Goal: Information Seeking & Learning: Learn about a topic

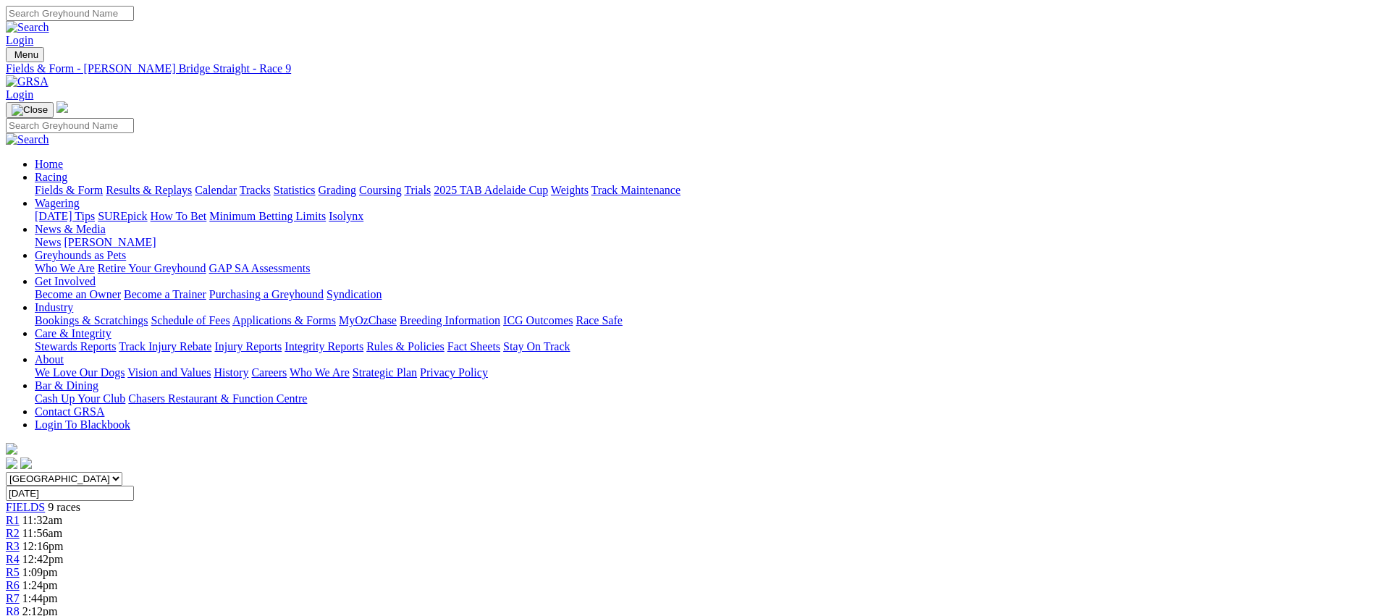
click at [103, 184] on link "Fields & Form" at bounding box center [69, 190] width 68 height 12
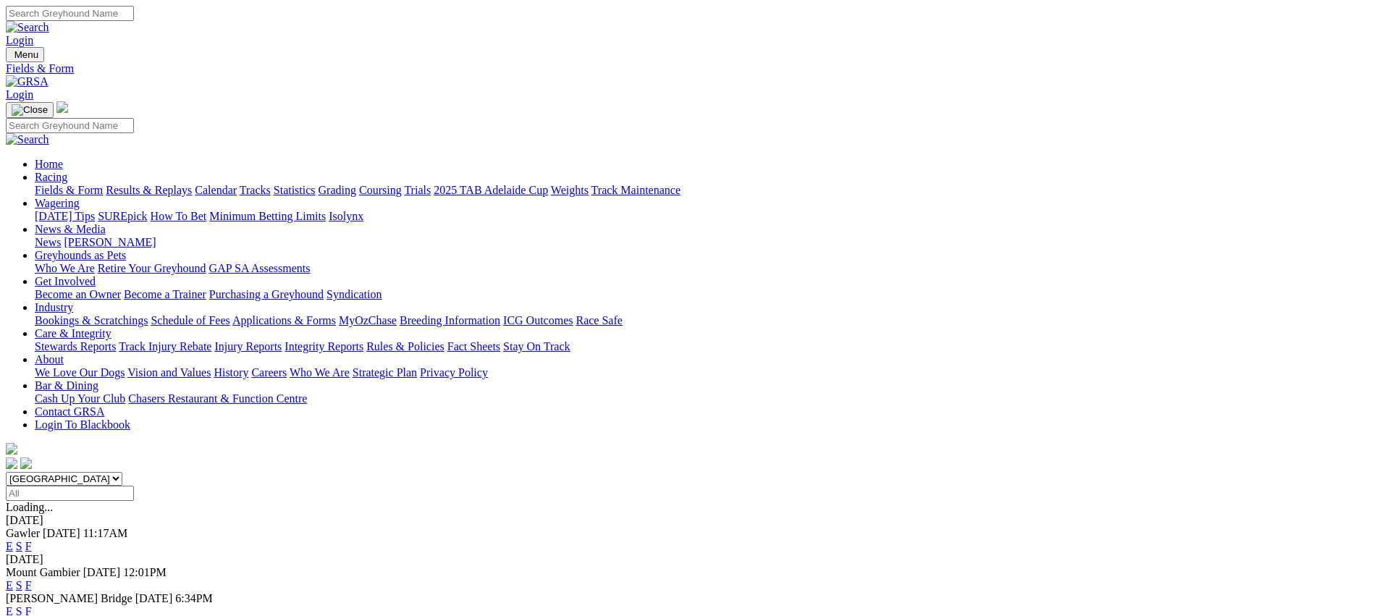
click at [13, 605] on link "E" at bounding box center [9, 611] width 7 height 12
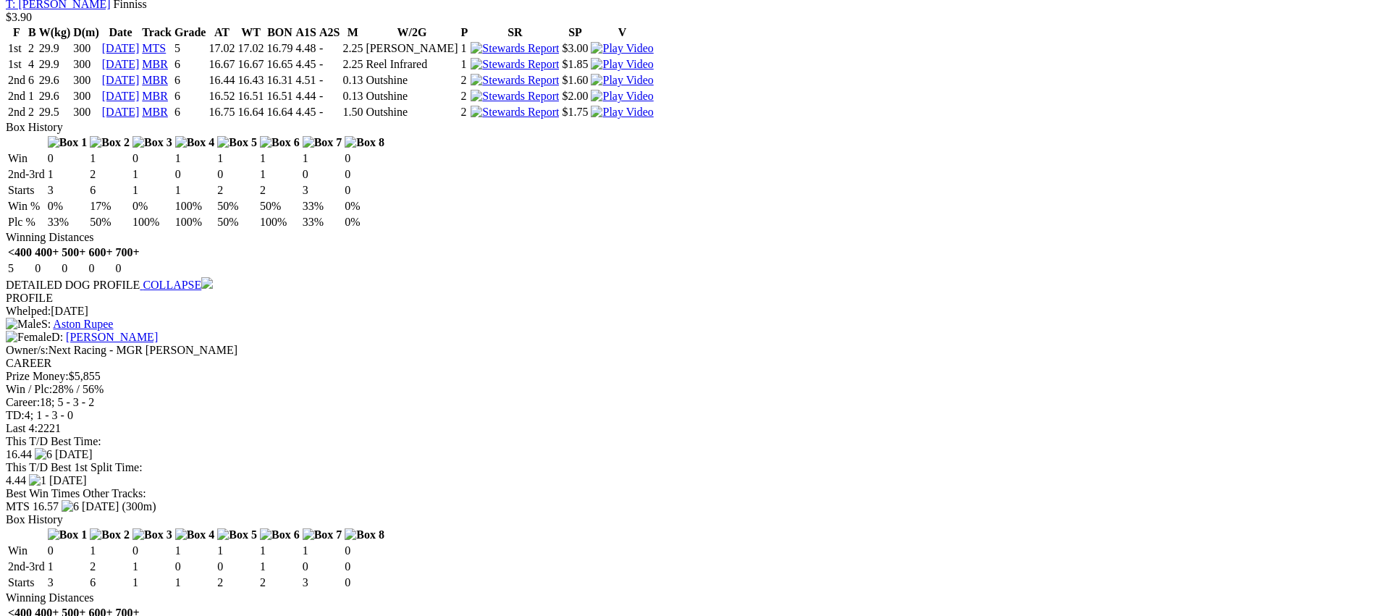
scroll to position [1490, 0]
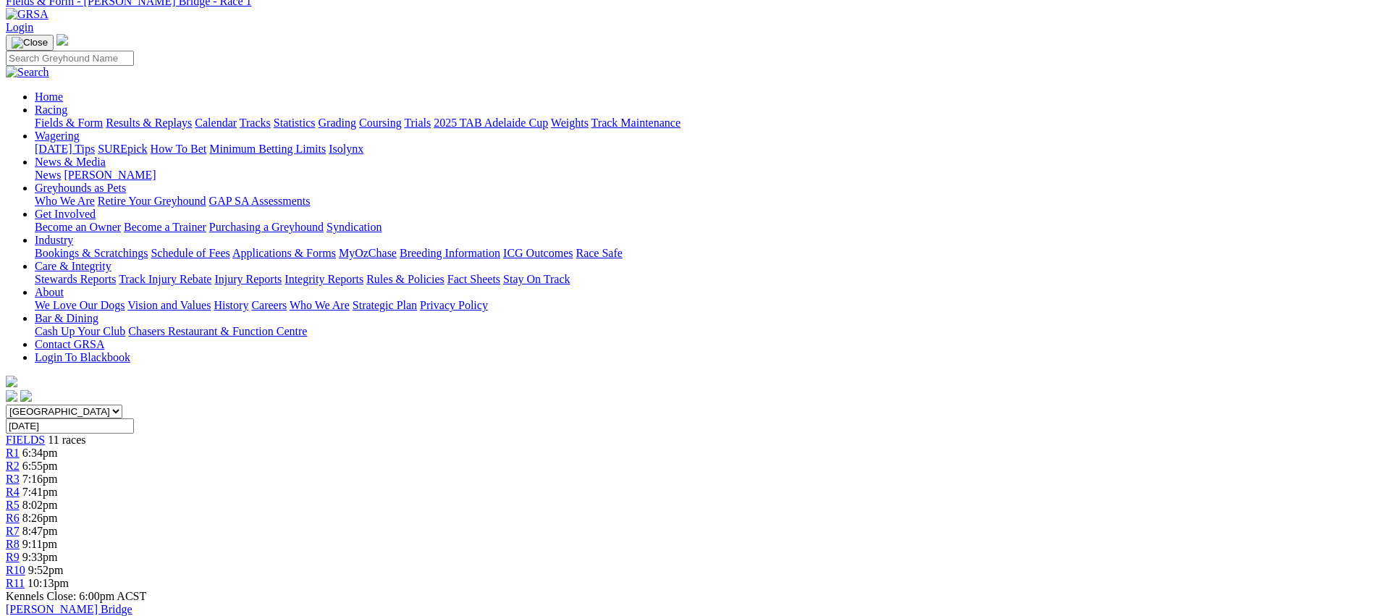
scroll to position [0, 0]
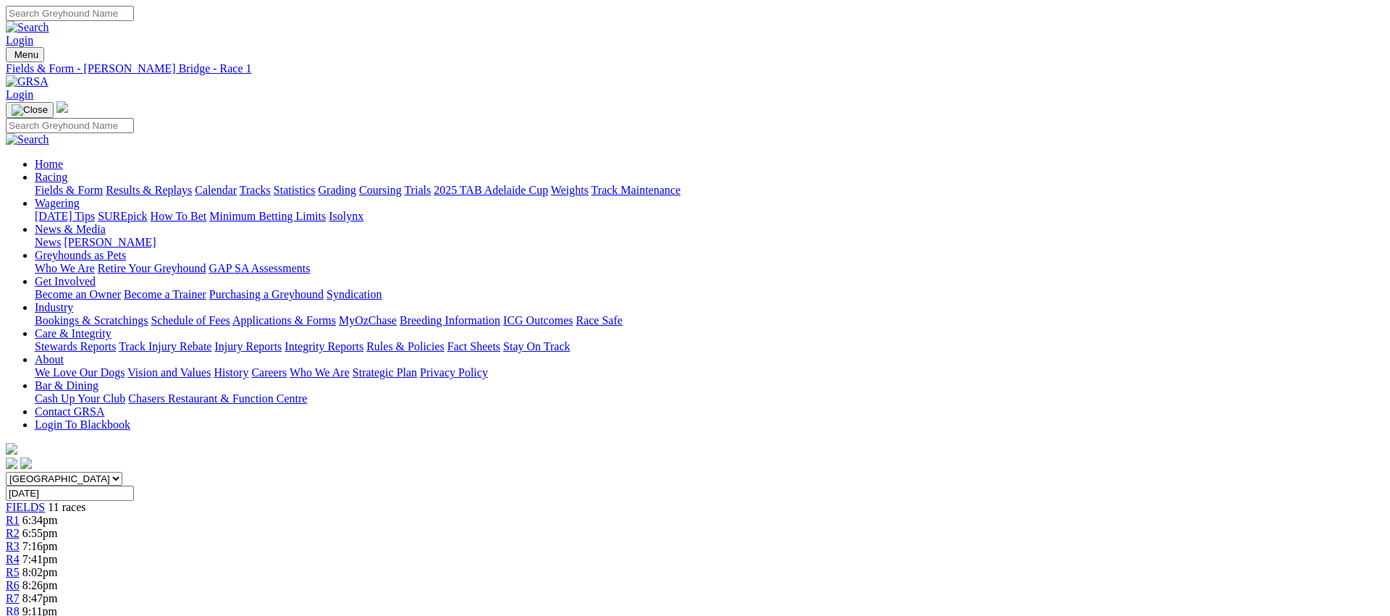
click at [20, 527] on link "R2" at bounding box center [13, 533] width 14 height 12
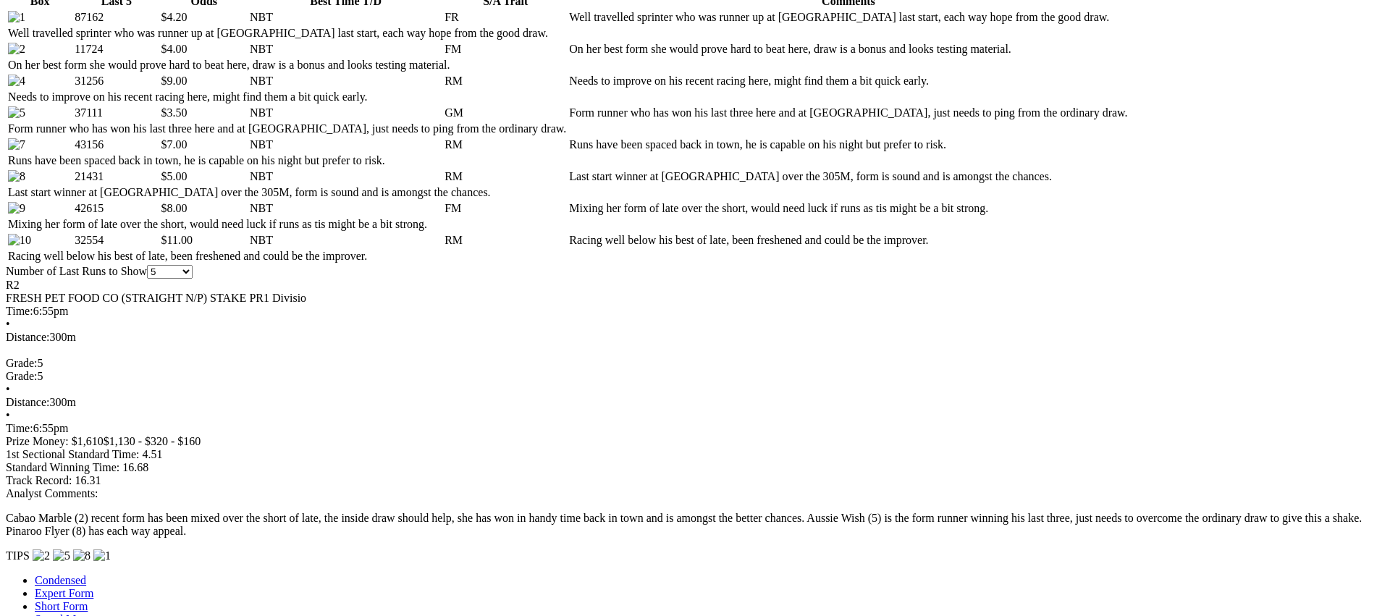
scroll to position [779, 0]
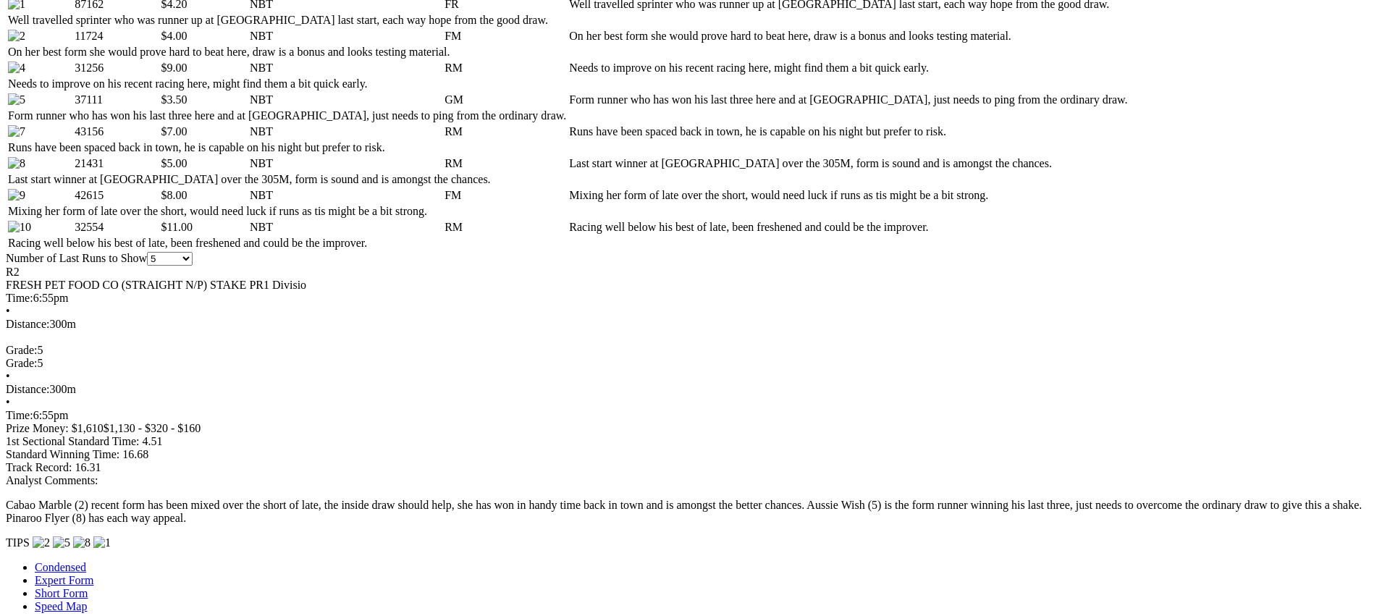
scroll to position [776, 0]
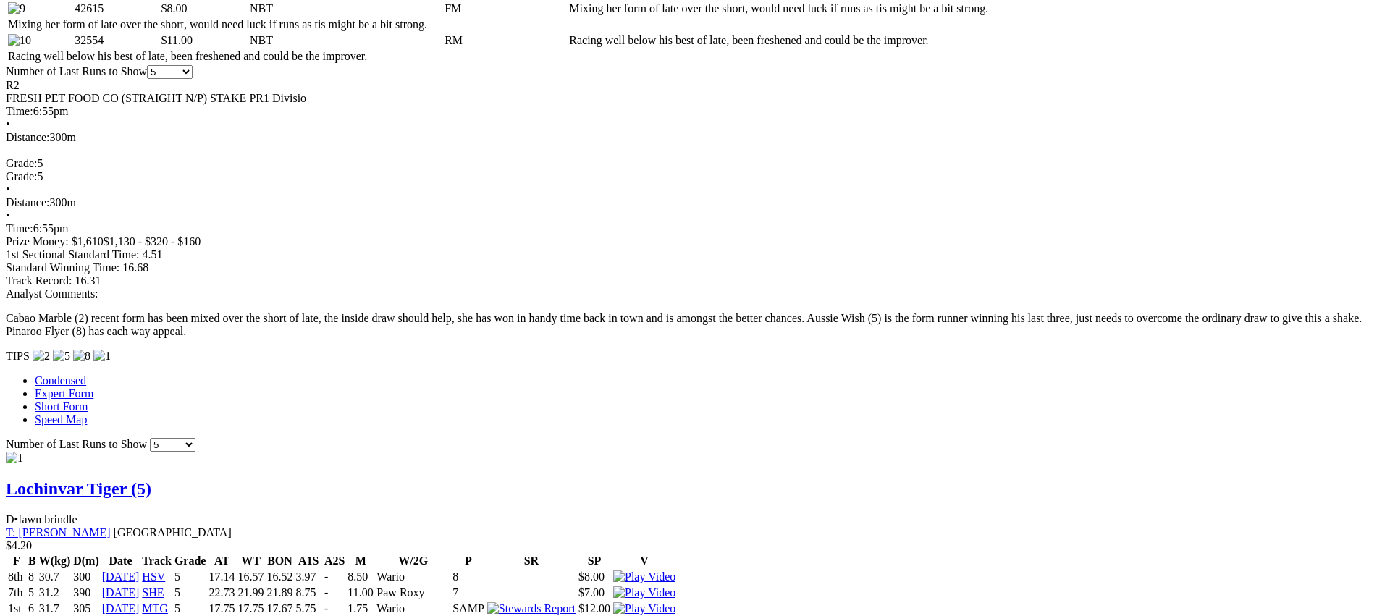
scroll to position [978, 0]
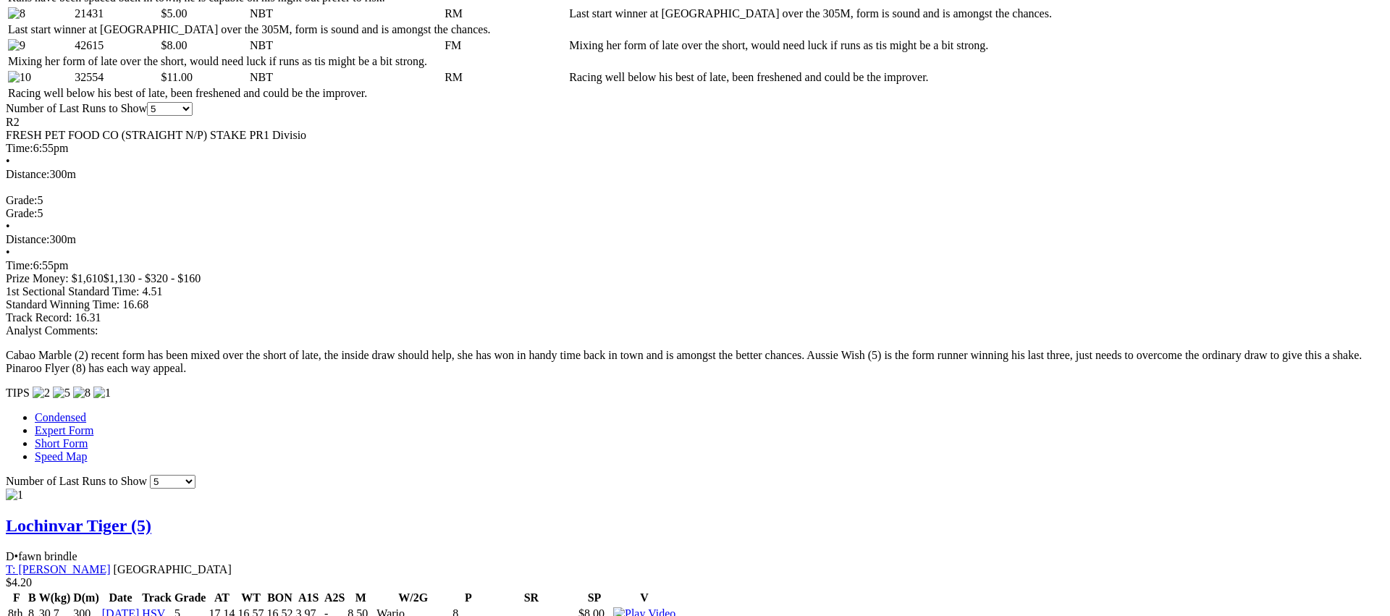
scroll to position [939, 0]
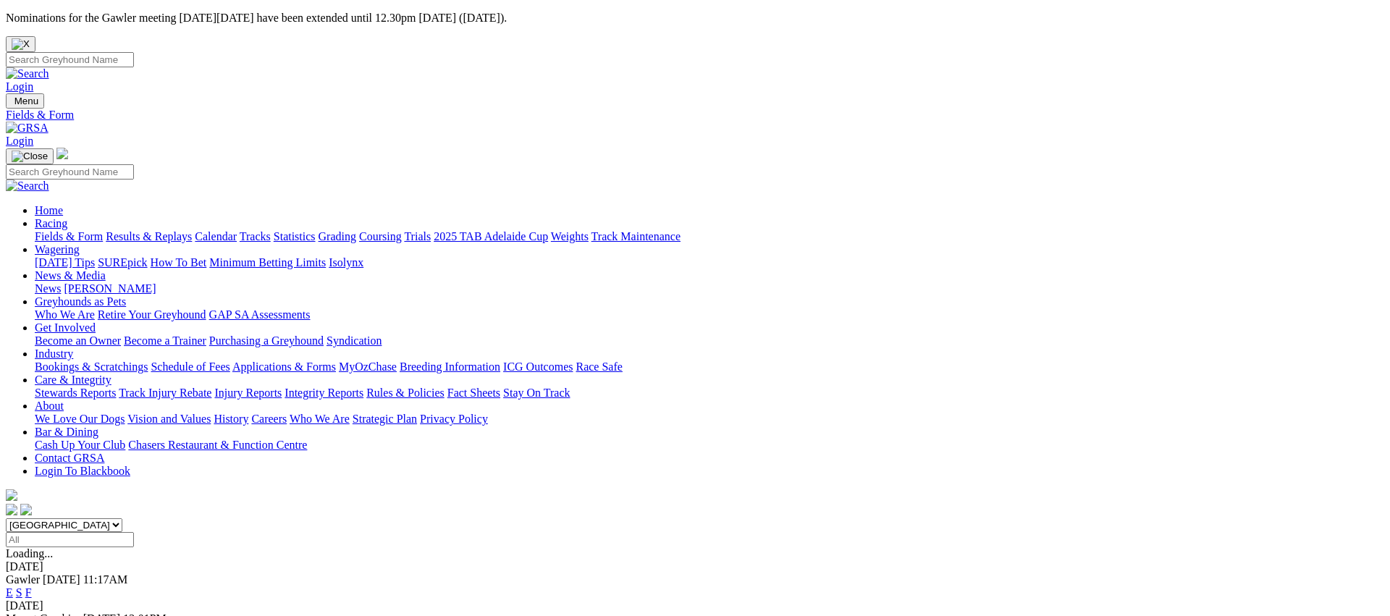
scroll to position [22, 0]
